Goal: Task Accomplishment & Management: Complete application form

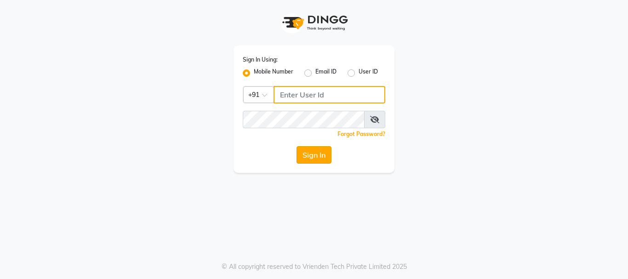
type input "9346469616"
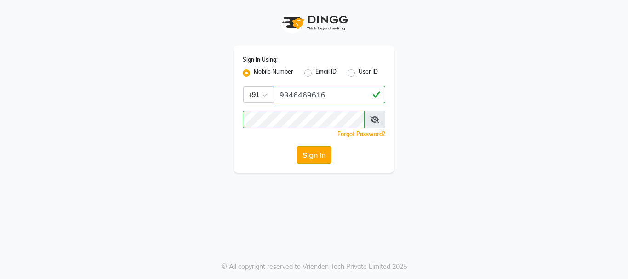
click at [312, 153] on button "Sign In" at bounding box center [314, 154] width 35 height 17
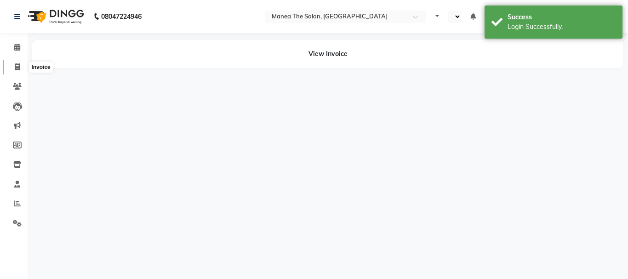
select select "en"
click at [15, 67] on icon at bounding box center [17, 66] width 5 height 7
select select "service"
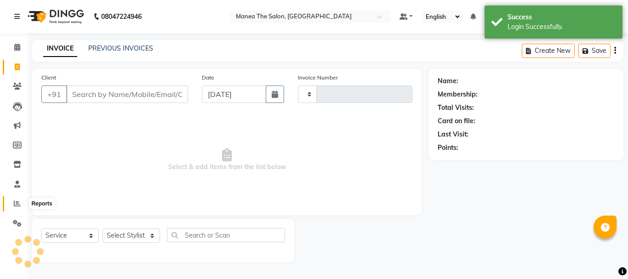
click at [19, 202] on icon at bounding box center [17, 203] width 7 height 7
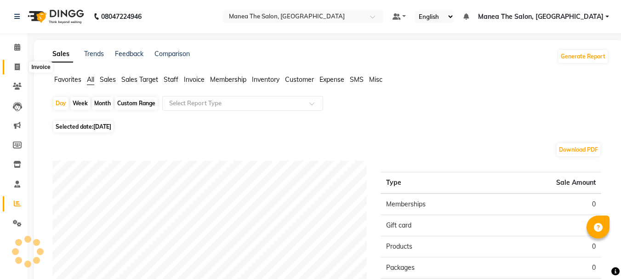
click at [17, 67] on icon at bounding box center [17, 66] width 5 height 7
select select "service"
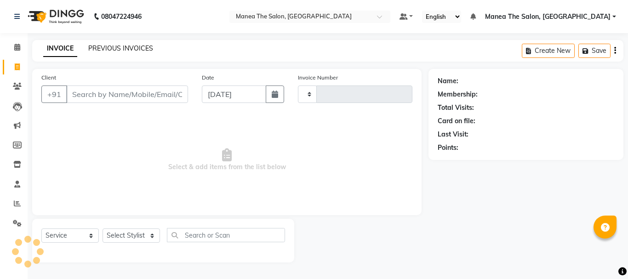
click at [132, 48] on link "PREVIOUS INVOICES" at bounding box center [120, 48] width 65 height 8
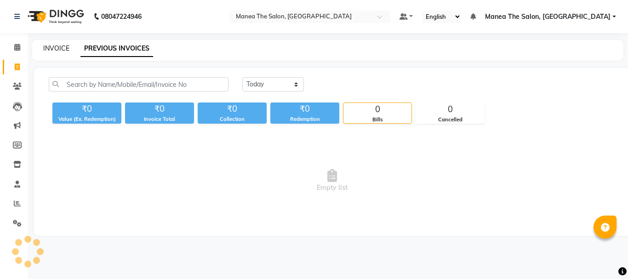
click at [58, 46] on link "INVOICE" at bounding box center [56, 48] width 26 height 8
select select "service"
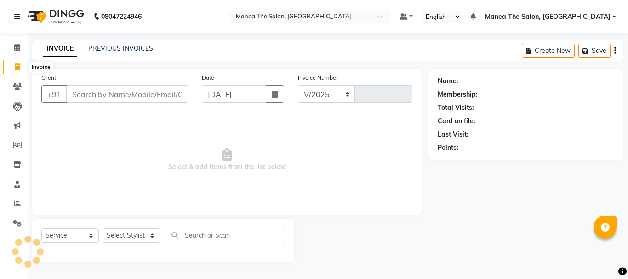
select select "7351"
type input "2013"
drag, startPoint x: 21, startPoint y: 67, endPoint x: 11, endPoint y: 67, distance: 10.1
click at [11, 67] on span at bounding box center [17, 67] width 16 height 11
select select "service"
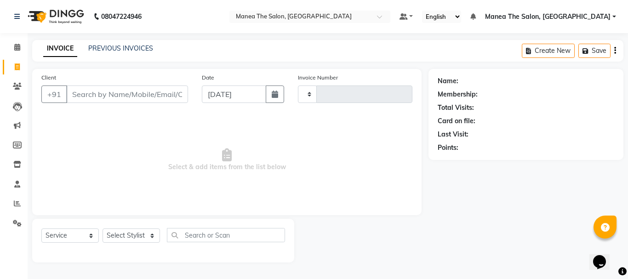
click at [122, 95] on input "Client" at bounding box center [127, 94] width 122 height 17
type input "2013"
select select "7351"
click at [123, 236] on select "Select Stylist [PERSON_NAME] Divya [PERSON_NAME] Renuka [PERSON_NAME]" at bounding box center [131, 236] width 57 height 14
select select "63586"
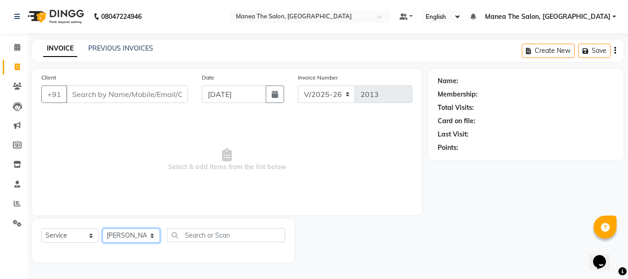
click at [103, 229] on select "Select Stylist [PERSON_NAME] Divya [PERSON_NAME] Renuka [PERSON_NAME]" at bounding box center [131, 236] width 57 height 14
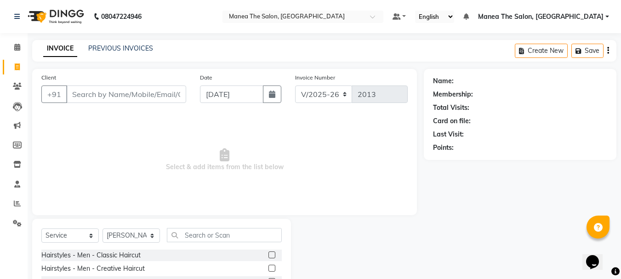
click at [269, 255] on label at bounding box center [272, 255] width 7 height 7
click at [269, 255] on input "checkbox" at bounding box center [272, 255] width 6 height 6
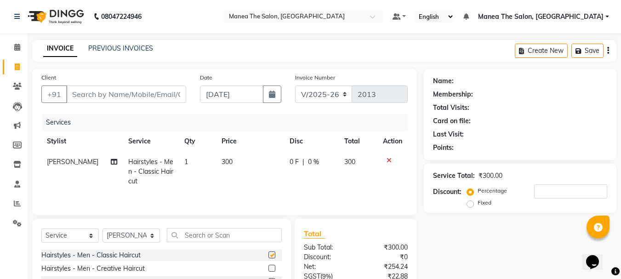
checkbox input "false"
click at [131, 90] on input "Client" at bounding box center [126, 94] width 120 height 17
click at [125, 92] on input "Client" at bounding box center [126, 94] width 120 height 17
type input "7"
type input "0"
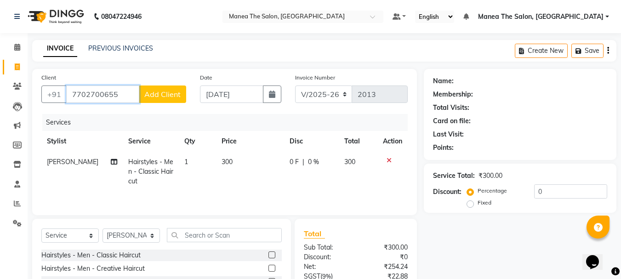
click at [126, 95] on input "7702700655" at bounding box center [102, 94] width 73 height 17
type input "7702700655"
click at [169, 92] on span "Add Client" at bounding box center [162, 94] width 36 height 9
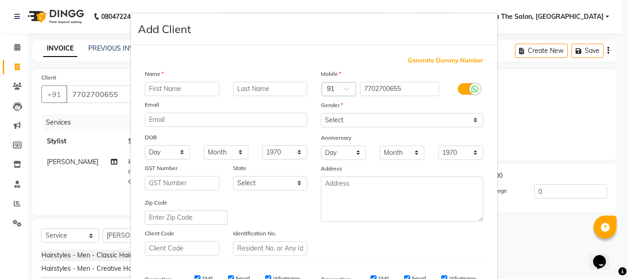
click at [84, 90] on ngb-modal-window "Add Client Generate Dummy Number Name Email DOB Day 01 02 03 04 05 06 07 08 09 …" at bounding box center [314, 139] width 628 height 279
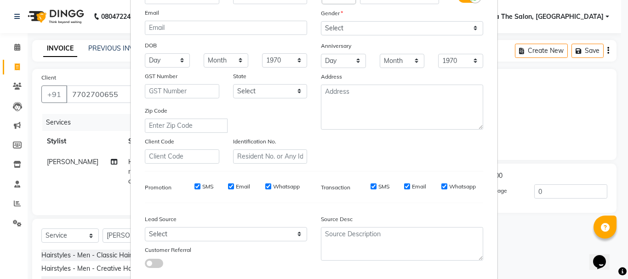
scroll to position [145, 0]
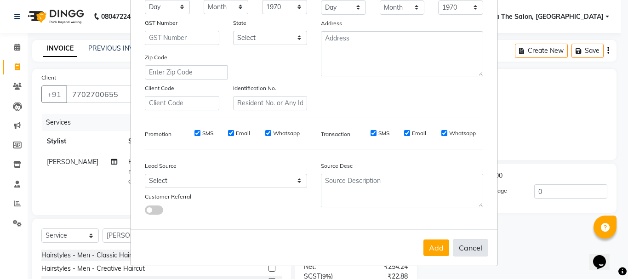
click at [475, 248] on button "Cancel" at bounding box center [470, 247] width 35 height 17
select select
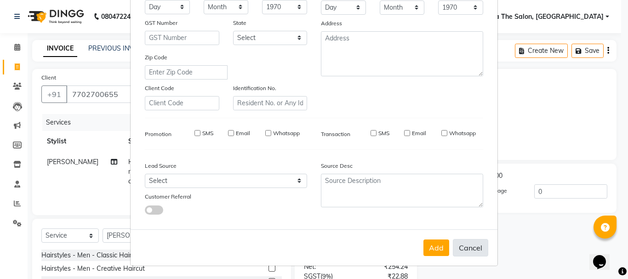
select select
checkbox input "false"
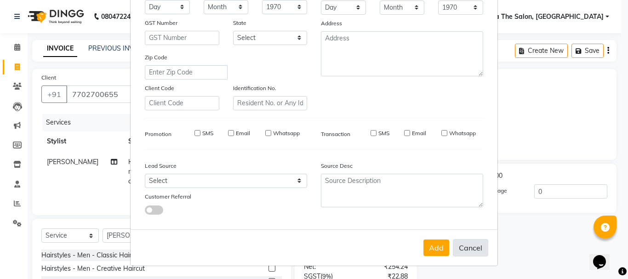
checkbox input "false"
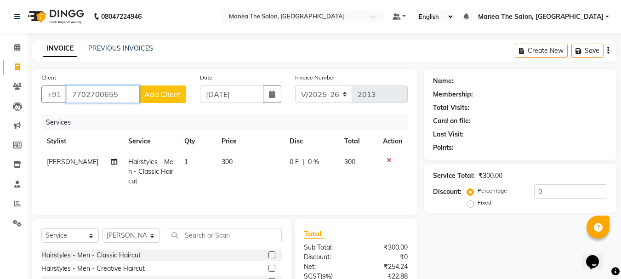
click at [125, 93] on input "7702700655" at bounding box center [102, 94] width 73 height 17
click at [162, 94] on span "Add Client" at bounding box center [162, 94] width 36 height 9
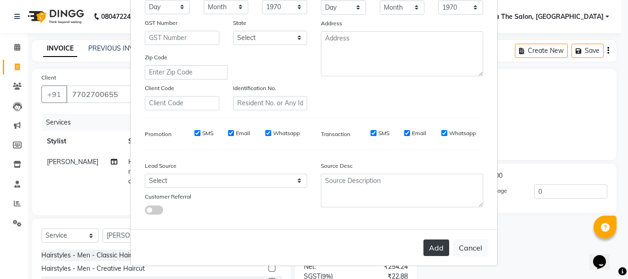
click at [434, 250] on button "Add" at bounding box center [437, 248] width 26 height 17
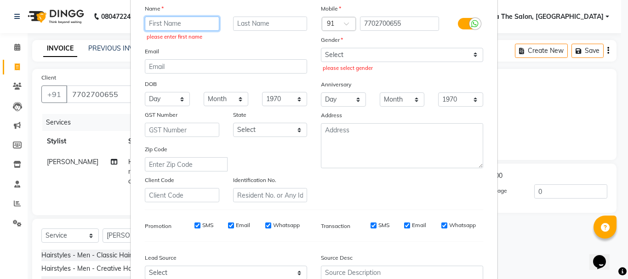
click at [175, 27] on input "text" at bounding box center [182, 24] width 75 height 14
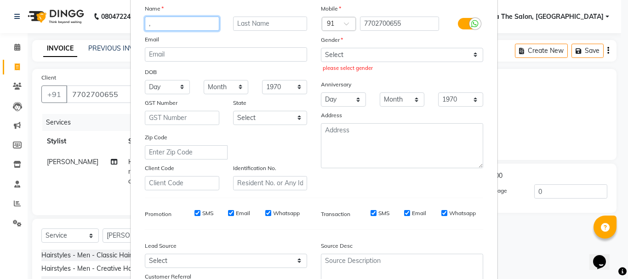
type input ","
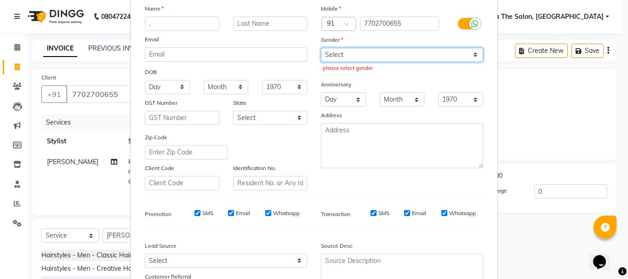
click at [350, 53] on select "Select [DEMOGRAPHIC_DATA] [DEMOGRAPHIC_DATA] Other Prefer Not To Say" at bounding box center [402, 55] width 162 height 14
select select "[DEMOGRAPHIC_DATA]"
click at [321, 48] on select "Select [DEMOGRAPHIC_DATA] [DEMOGRAPHIC_DATA] Other Prefer Not To Say" at bounding box center [402, 55] width 162 height 14
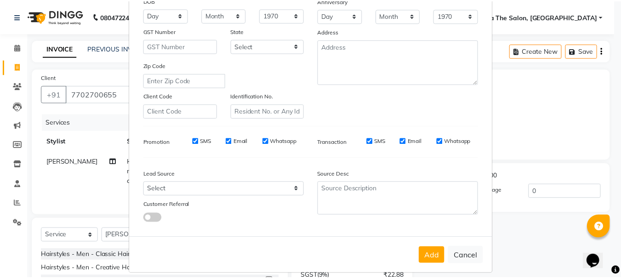
scroll to position [145, 0]
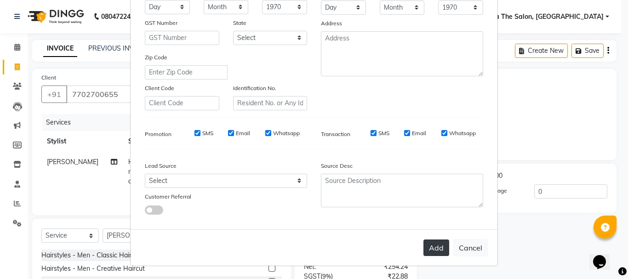
click at [435, 247] on button "Add" at bounding box center [437, 248] width 26 height 17
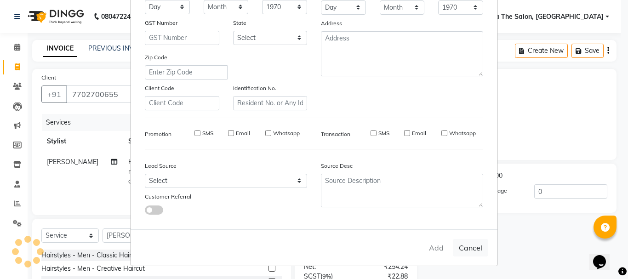
select select
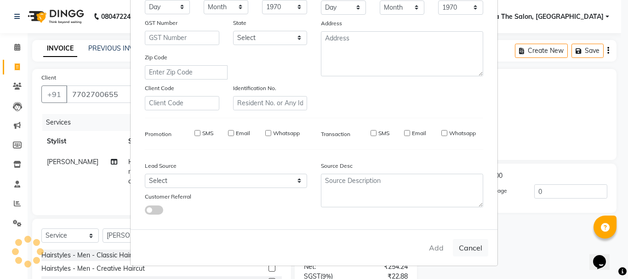
select select
checkbox input "false"
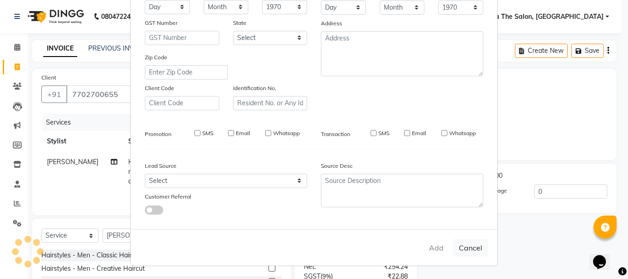
checkbox input "false"
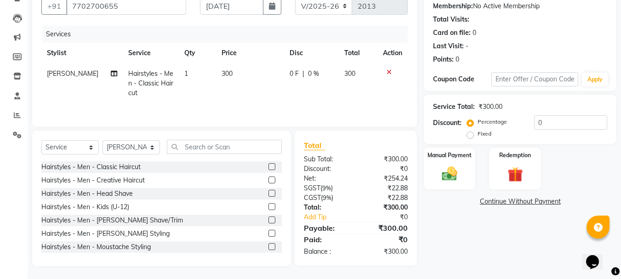
scroll to position [89, 0]
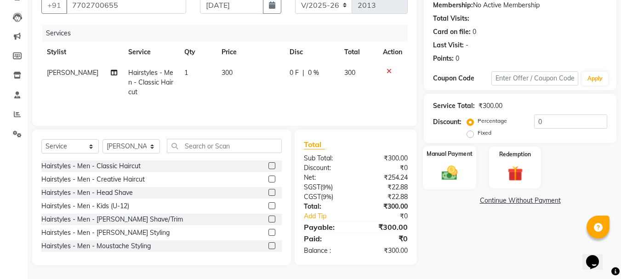
click at [462, 172] on img at bounding box center [450, 173] width 26 height 18
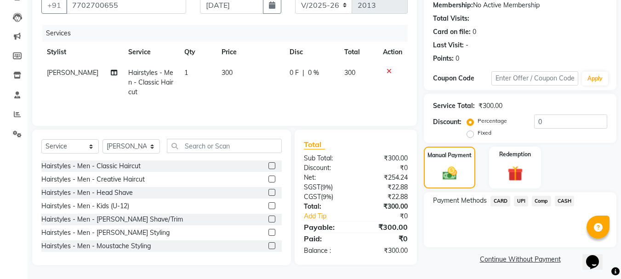
click at [559, 200] on span "CASH" at bounding box center [565, 201] width 20 height 11
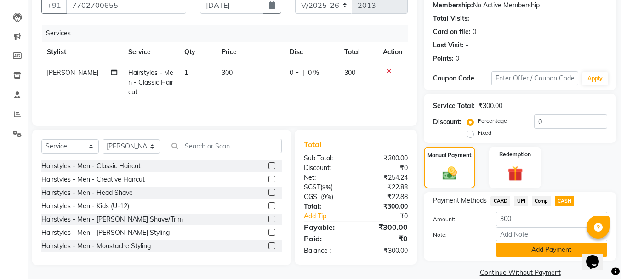
click at [509, 250] on button "Add Payment" at bounding box center [551, 250] width 111 height 14
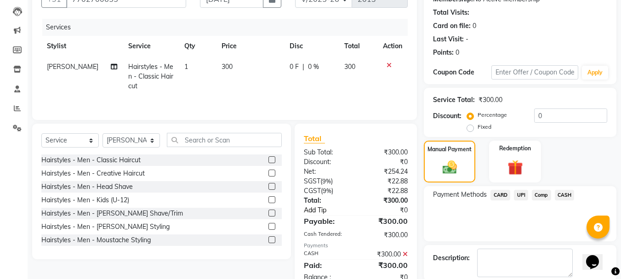
scroll to position [142, 0]
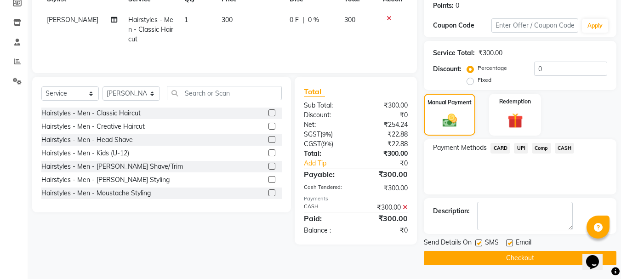
click at [484, 251] on button "Checkout" at bounding box center [520, 258] width 193 height 14
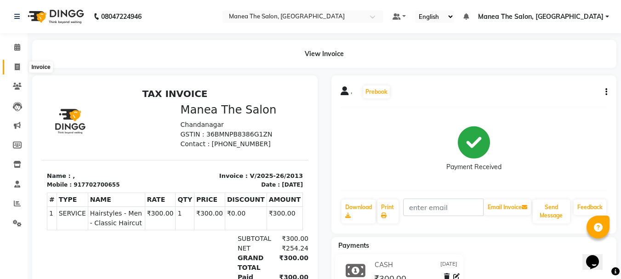
click at [19, 67] on icon at bounding box center [17, 66] width 5 height 7
select select "service"
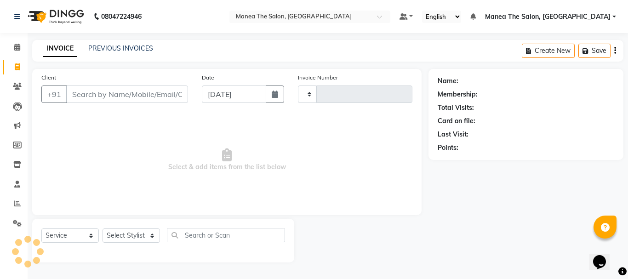
click at [127, 89] on input "Client" at bounding box center [127, 94] width 122 height 17
click at [134, 237] on select "Select Stylist" at bounding box center [131, 236] width 57 height 14
type input "2014"
select select "7351"
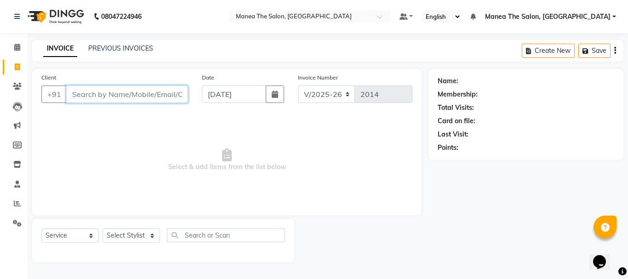
click at [95, 93] on input "Client" at bounding box center [127, 94] width 122 height 17
click at [116, 237] on select "Select Stylist [PERSON_NAME] Divya [PERSON_NAME] Renuka [PERSON_NAME]" at bounding box center [131, 236] width 57 height 14
select select "63576"
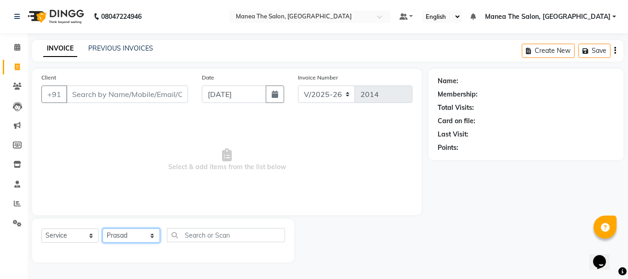
click at [103, 229] on select "Select Stylist [PERSON_NAME] Divya [PERSON_NAME] Renuka [PERSON_NAME]" at bounding box center [131, 236] width 57 height 14
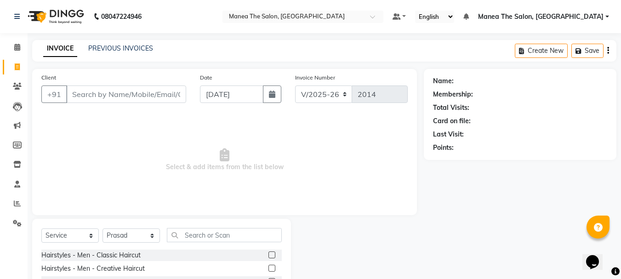
click at [269, 256] on label at bounding box center [272, 255] width 7 height 7
click at [269, 256] on input "checkbox" at bounding box center [272, 255] width 6 height 6
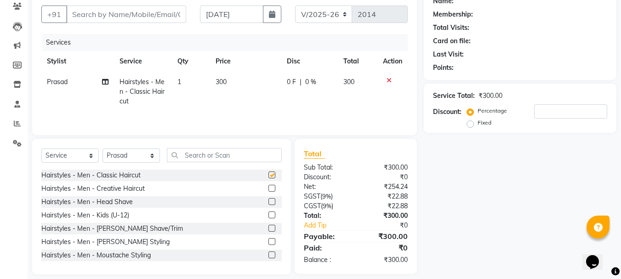
checkbox input "false"
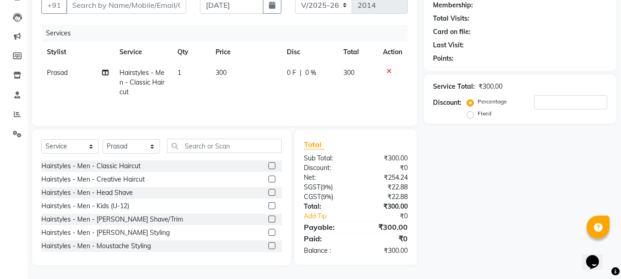
click at [269, 218] on label at bounding box center [272, 219] width 7 height 7
click at [269, 218] on input "checkbox" at bounding box center [272, 220] width 6 height 6
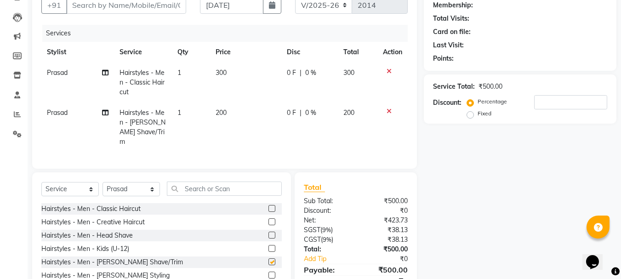
checkbox input "false"
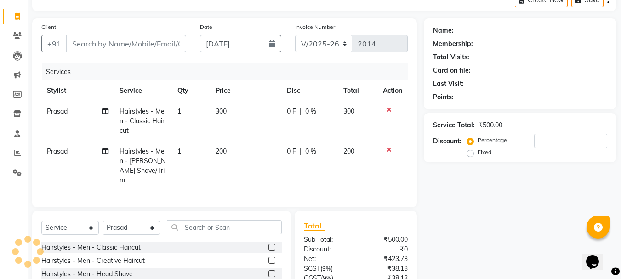
scroll to position [0, 0]
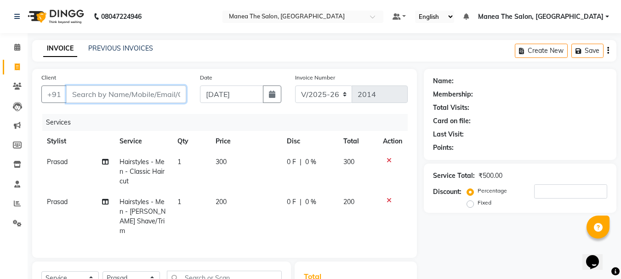
click at [121, 98] on input "Client" at bounding box center [126, 94] width 120 height 17
click at [124, 96] on input "Client" at bounding box center [126, 94] width 120 height 17
click at [141, 97] on input "Client" at bounding box center [126, 94] width 120 height 17
type input "8"
type input "0"
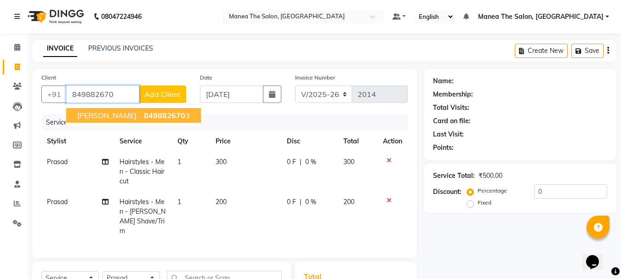
click at [145, 116] on ngb-highlight "849882670 3" at bounding box center [166, 115] width 48 height 9
type input "8498826703"
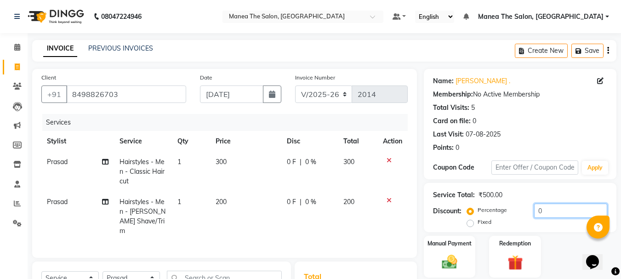
click at [562, 217] on input "0" at bounding box center [570, 211] width 73 height 14
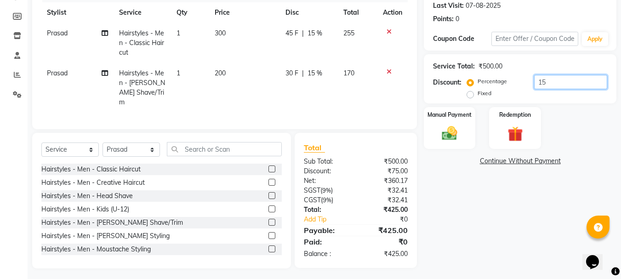
scroll to position [129, 0]
type input "15"
click at [451, 127] on img at bounding box center [450, 133] width 26 height 18
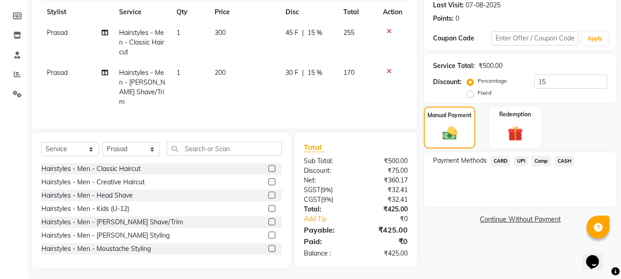
click at [527, 161] on span "UPI" at bounding box center [521, 161] width 14 height 11
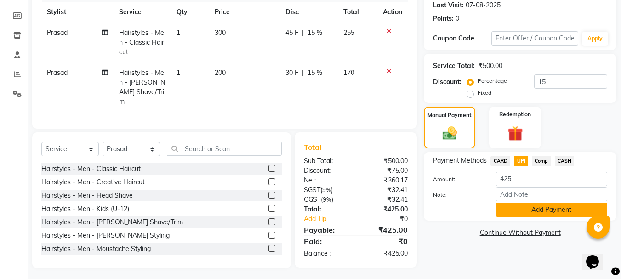
click at [519, 210] on button "Add Payment" at bounding box center [551, 210] width 111 height 14
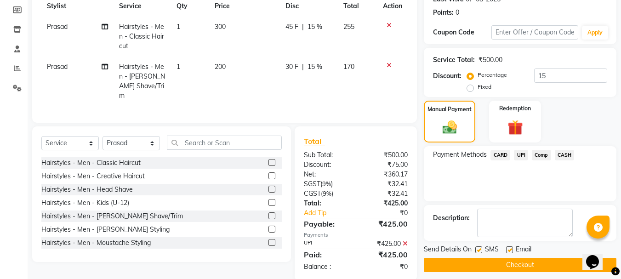
scroll to position [148, 0]
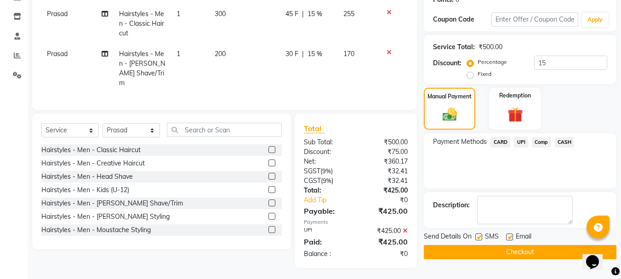
click at [476, 253] on button "Checkout" at bounding box center [520, 252] width 193 height 14
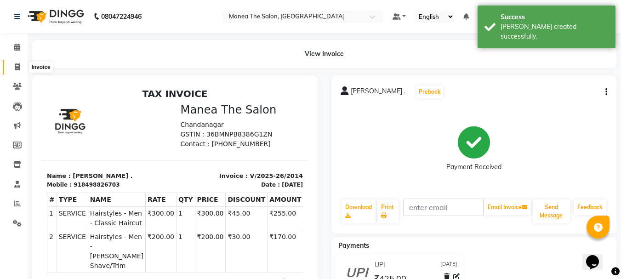
click at [18, 70] on icon at bounding box center [17, 66] width 5 height 7
select select "service"
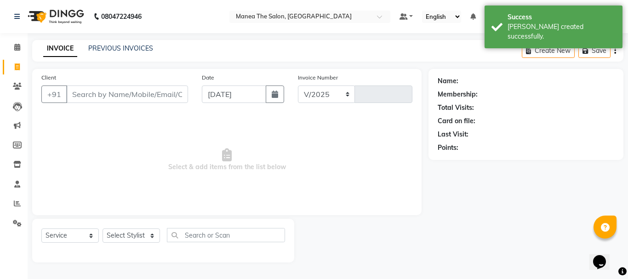
select select "7351"
type input "2015"
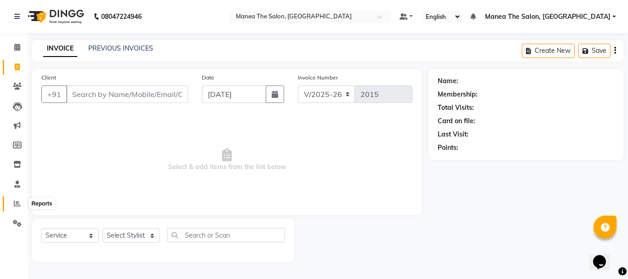
click at [17, 204] on icon at bounding box center [17, 203] width 7 height 7
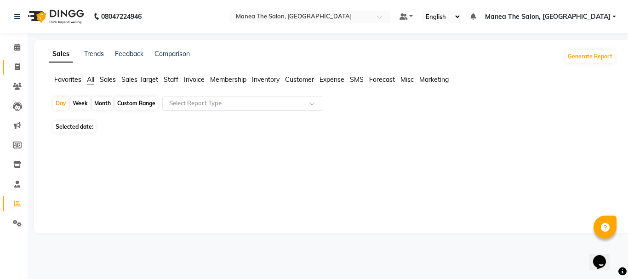
click at [16, 66] on icon at bounding box center [17, 66] width 5 height 7
select select "service"
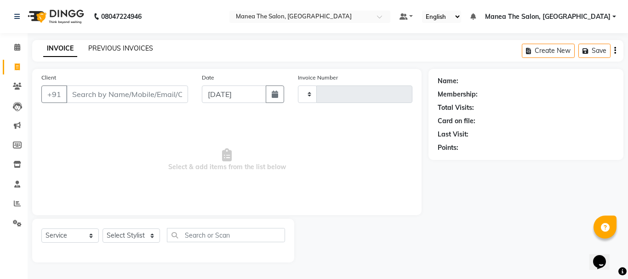
click at [130, 46] on link "PREVIOUS INVOICES" at bounding box center [120, 48] width 65 height 8
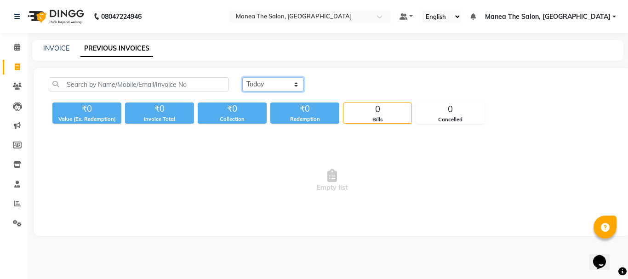
click at [272, 85] on select "[DATE] [DATE] Custom Range" at bounding box center [273, 84] width 62 height 14
select select "[DATE]"
click at [242, 77] on select "[DATE] [DATE] Custom Range" at bounding box center [273, 84] width 62 height 14
click at [285, 88] on select "[DATE] [DATE] Custom Range" at bounding box center [273, 84] width 62 height 14
click at [242, 77] on select "[DATE] [DATE] Custom Range" at bounding box center [273, 84] width 62 height 14
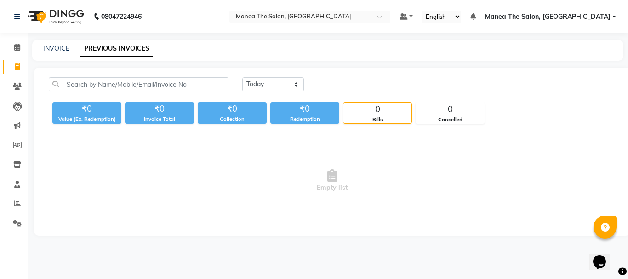
click at [397, 181] on span "Empty list" at bounding box center [332, 181] width 567 height 92
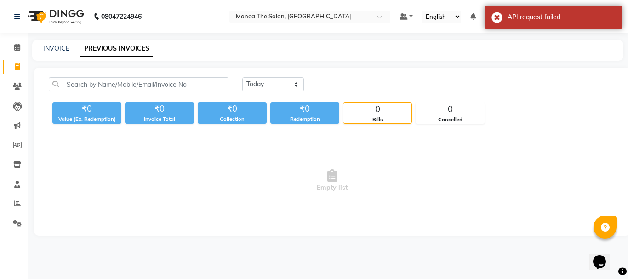
click at [355, 155] on span "Empty list" at bounding box center [332, 181] width 567 height 92
